Goal: Transaction & Acquisition: Purchase product/service

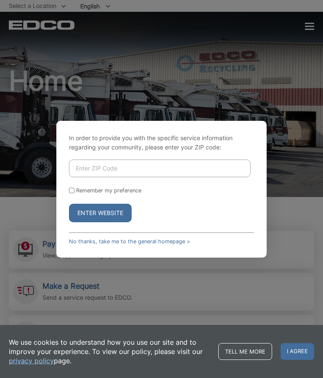
click at [149, 177] on input "Enter ZIP Code" at bounding box center [160, 169] width 182 height 18
type input "91942"
click at [113, 222] on button "Enter Website" at bounding box center [100, 213] width 63 height 19
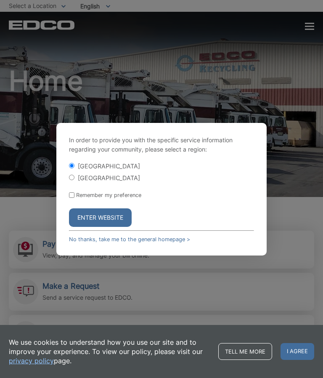
click at [125, 227] on button "Enter Website" at bounding box center [100, 217] width 63 height 19
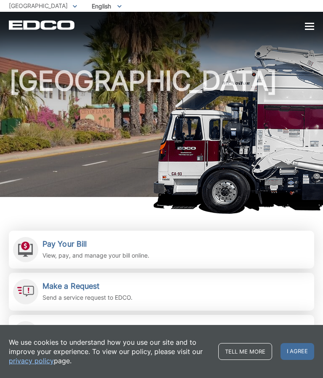
click at [141, 256] on p "View, pay, and manage your bill online." at bounding box center [96, 255] width 107 height 9
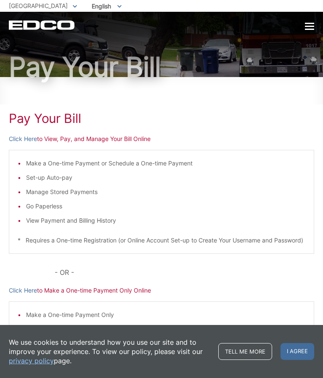
scroll to position [52, 0]
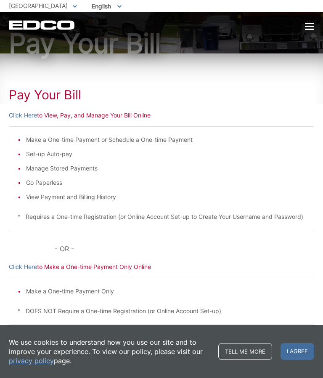
click at [109, 272] on p "Click Here to Make a One-time Payment Only Online" at bounding box center [162, 266] width 306 height 9
click at [126, 272] on p "Click Here to Make a One-time Payment Only Online" at bounding box center [162, 266] width 306 height 9
click at [126, 316] on p "* DOES NOT Require a One-time Registration (or Online Account Set-up)" at bounding box center [162, 311] width 288 height 9
click at [119, 272] on p "Click Here to Make a One-time Payment Only Online" at bounding box center [162, 266] width 306 height 9
click at [100, 272] on p "Click Here to Make a One-time Payment Only Online" at bounding box center [162, 266] width 306 height 9
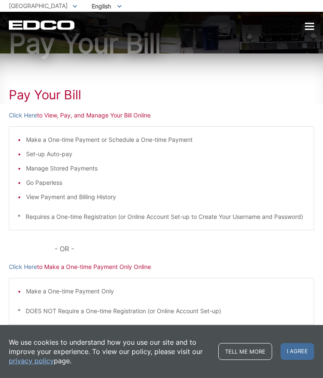
click at [118, 272] on p "Click Here to Make a One-time Payment Only Online" at bounding box center [162, 266] width 306 height 9
click at [244, 240] on div "Pay Your Bill Click Here to View, Pay, and Manage Your Bill Online Make a One-t…" at bounding box center [162, 211] width 306 height 317
click at [109, 123] on div "Pay Your Bill Click Here to View, Pay, and Manage Your Bill Online Make a One-t…" at bounding box center [162, 211] width 306 height 317
click at [179, 272] on p "Click Here to Make a One-time Payment Only Online" at bounding box center [162, 266] width 306 height 9
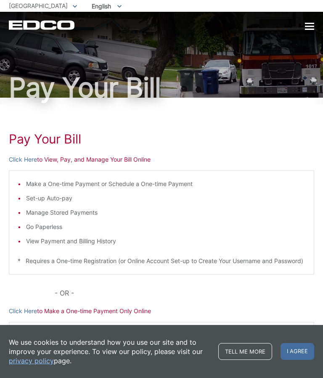
scroll to position [0, 0]
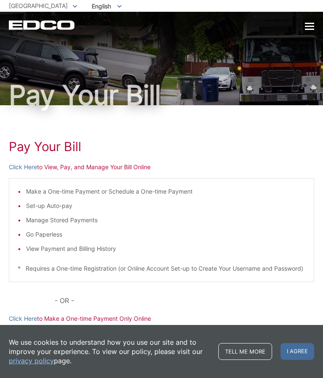
click at [248, 353] on link "Tell me more" at bounding box center [246, 351] width 54 height 17
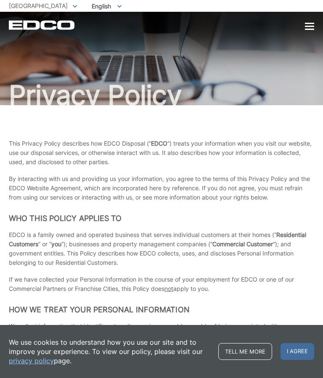
click at [308, 355] on span "I agree" at bounding box center [298, 351] width 34 height 17
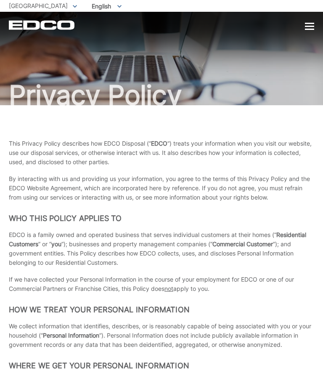
click at [307, 27] on div at bounding box center [309, 26] width 9 height 1
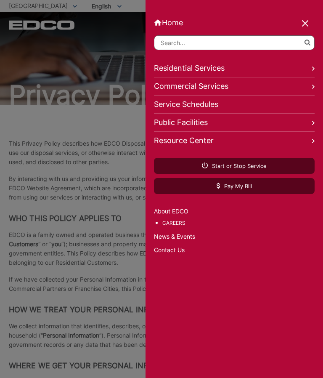
click at [255, 193] on link "Pay My Bill" at bounding box center [234, 186] width 161 height 16
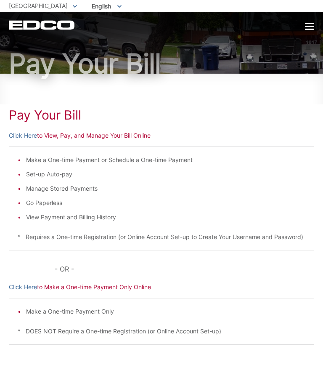
scroll to position [52, 0]
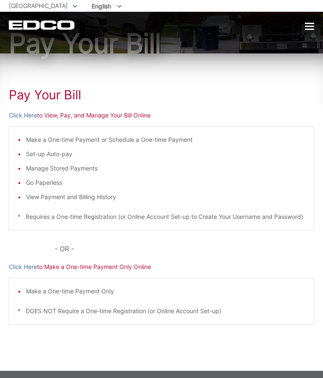
click at [117, 272] on p "Click Here to Make a One-time Payment Only Online" at bounding box center [162, 266] width 306 height 9
click at [104, 272] on p "Click Here to Make a One-time Payment Only Online" at bounding box center [162, 266] width 306 height 9
click at [93, 117] on p "Click Here to View, Pay, and Manage Your Bill Online" at bounding box center [162, 115] width 306 height 9
click at [76, 115] on p "Click Here to View, Pay, and Manage Your Bill Online" at bounding box center [162, 115] width 306 height 9
click at [99, 290] on div "Make a One-time Payment Only * DOES NOT Require a One-time Registration (or Onl…" at bounding box center [162, 301] width 306 height 47
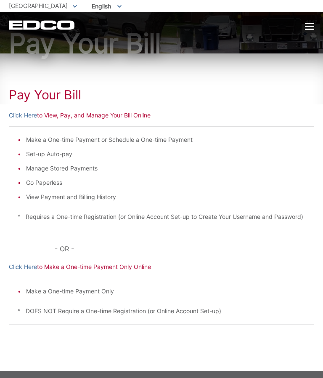
click at [113, 282] on div "Pay Your [PERSON_NAME] Here to View, Pay, and Manage Your Bill Online Make a On…" at bounding box center [162, 211] width 306 height 317
click at [109, 286] on div "Pay Your [PERSON_NAME] Here to View, Pay, and Manage Your Bill Online Make a On…" at bounding box center [162, 211] width 306 height 317
click at [103, 287] on div "Pay Your [PERSON_NAME] Here to View, Pay, and Manage Your Bill Online Make a On…" at bounding box center [162, 211] width 306 height 317
click at [108, 288] on div "Make a One-time Payment Only * DOES NOT Require a One-time Registration (or Onl…" at bounding box center [162, 301] width 306 height 47
click at [107, 290] on div "Make a One-time Payment Only * DOES NOT Require a One-time Registration (or Onl…" at bounding box center [162, 301] width 306 height 47
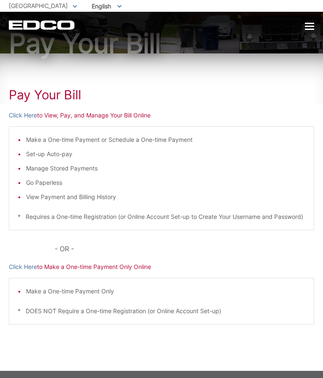
click at [112, 290] on div "Make a One-time Payment Only * DOES NOT Require a One-time Registration (or Onl…" at bounding box center [162, 301] width 306 height 47
click at [116, 289] on div "Make a One-time Payment Only * DOES NOT Require a One-time Registration (or Onl…" at bounding box center [162, 301] width 306 height 47
click at [319, 23] on div "EDCO Logo Home Residential Services Curbside Pickup Recycling Organic Recycling…" at bounding box center [161, 21] width 323 height 18
click at [309, 25] on div at bounding box center [309, 26] width 9 height 7
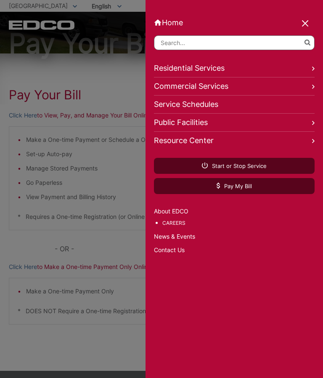
click at [263, 186] on link "Pay My Bill" at bounding box center [234, 186] width 161 height 16
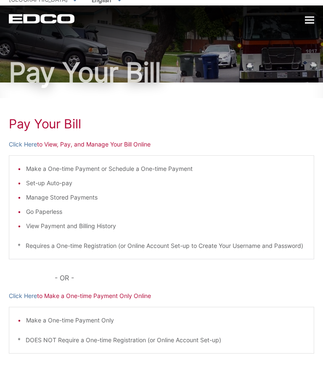
scroll to position [52, 0]
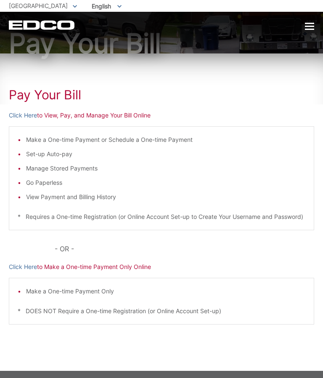
click at [83, 281] on div "Pay Your [PERSON_NAME] Here to View, Pay, and Manage Your Bill Online Make a On…" at bounding box center [162, 211] width 306 height 317
click at [90, 272] on p "Click Here to Make a One-time Payment Only Online" at bounding box center [162, 266] width 306 height 9
click at [94, 272] on p "Click Here to Make a One-time Payment Only Online" at bounding box center [162, 266] width 306 height 9
click at [112, 272] on p "Click Here to Make a One-time Payment Only Online" at bounding box center [162, 266] width 306 height 9
click at [83, 272] on p "Click Here to Make a One-time Payment Only Online" at bounding box center [162, 266] width 306 height 9
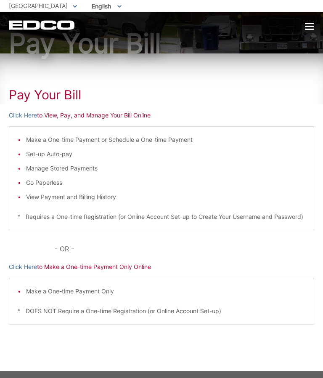
click at [89, 272] on p "Click Here to Make a One-time Payment Only Online" at bounding box center [162, 266] width 306 height 9
click at [81, 272] on p "Click Here to Make a One-time Payment Only Online" at bounding box center [162, 266] width 306 height 9
click at [74, 272] on p "Click Here to Make a One-time Payment Only Online" at bounding box center [162, 266] width 306 height 9
click at [78, 272] on p "Click Here to Make a One-time Payment Only Online" at bounding box center [162, 266] width 306 height 9
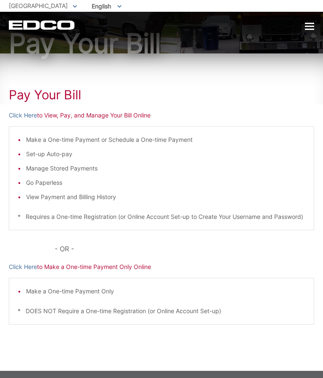
click at [93, 272] on p "Click Here to Make a One-time Payment Only Online" at bounding box center [162, 266] width 306 height 9
click at [110, 282] on div "Pay Your [PERSON_NAME] Here to View, Pay, and Manage Your Bill Online Make a On…" at bounding box center [162, 211] width 306 height 317
click at [120, 272] on p "Click Here to Make a One-time Payment Only Online" at bounding box center [162, 266] width 306 height 9
click at [128, 271] on div "Pay Your [PERSON_NAME] Here to View, Pay, and Manage Your Bill Online Make a On…" at bounding box center [162, 211] width 306 height 317
click at [124, 272] on p "Click Here to Make a One-time Payment Only Online" at bounding box center [162, 266] width 306 height 9
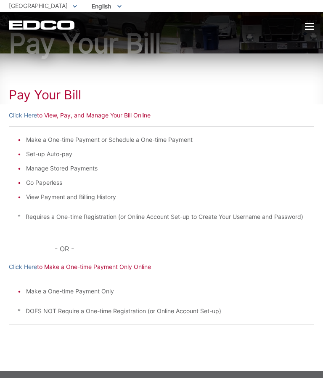
click at [117, 272] on p "Click Here to Make a One-time Payment Only Online" at bounding box center [162, 266] width 306 height 9
click at [106, 272] on p "Click Here to Make a One-time Payment Only Online" at bounding box center [162, 266] width 306 height 9
click at [80, 272] on p "Click Here to Make a One-time Payment Only Online" at bounding box center [162, 266] width 306 height 9
click at [69, 272] on p "Click Here to Make a One-time Payment Only Online" at bounding box center [162, 266] width 306 height 9
click at [59, 272] on p "Click Here to Make a One-time Payment Only Online" at bounding box center [162, 266] width 306 height 9
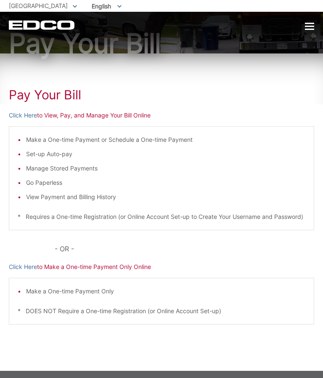
click at [53, 272] on p "Click Here to Make a One-time Payment Only Online" at bounding box center [162, 266] width 306 height 9
click at [60, 272] on p "Click Here to Make a One-time Payment Only Online" at bounding box center [162, 266] width 306 height 9
click at [100, 127] on div "Make a One-time Payment or Schedule a One-time Payment Set-up Auto-pay Manage S…" at bounding box center [162, 178] width 306 height 104
click at [109, 120] on div "Pay Your [PERSON_NAME] Here to View, Pay, and Manage Your Bill Online Make a On…" at bounding box center [162, 211] width 306 height 317
click at [118, 121] on div "Pay Your [PERSON_NAME] Here to View, Pay, and Manage Your Bill Online Make a On…" at bounding box center [162, 211] width 306 height 317
